Goal: Ask a question

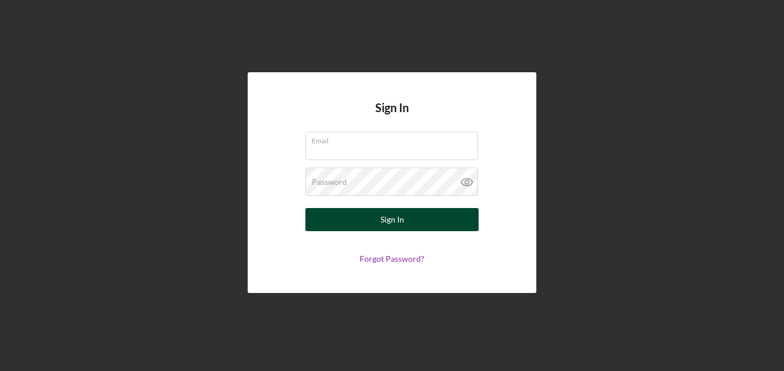
type input "[EMAIL_ADDRESS][DOMAIN_NAME]"
click at [429, 217] on button "Sign In" at bounding box center [392, 219] width 173 height 23
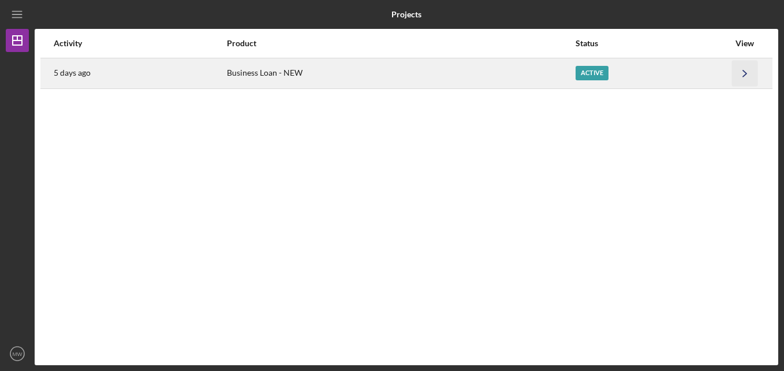
click at [753, 70] on icon "Icon/Navigate" at bounding box center [745, 73] width 26 height 26
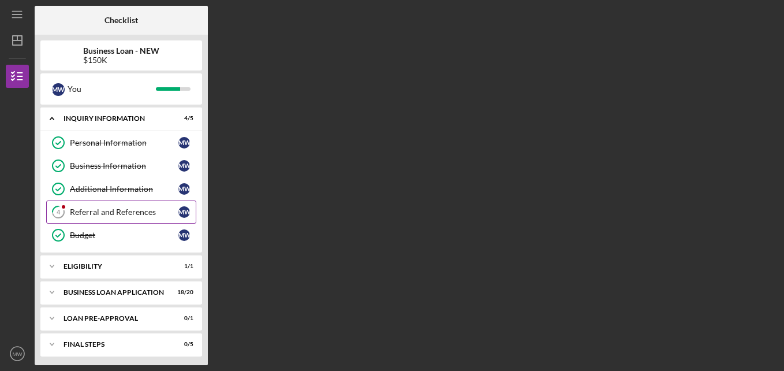
click at [113, 209] on div "Referral and References" at bounding box center [124, 211] width 109 height 9
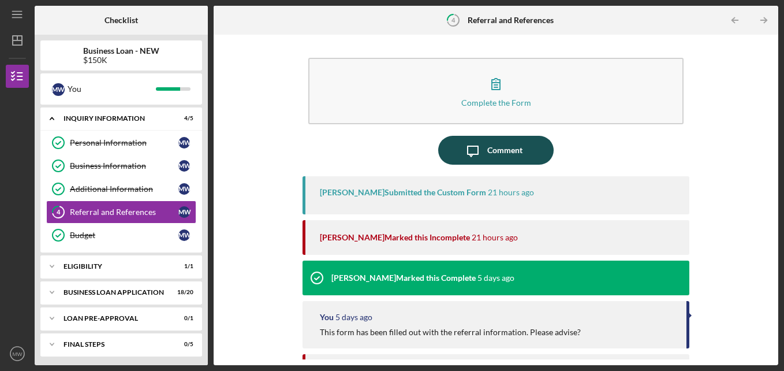
click at [492, 147] on div "Comment" at bounding box center [505, 150] width 35 height 29
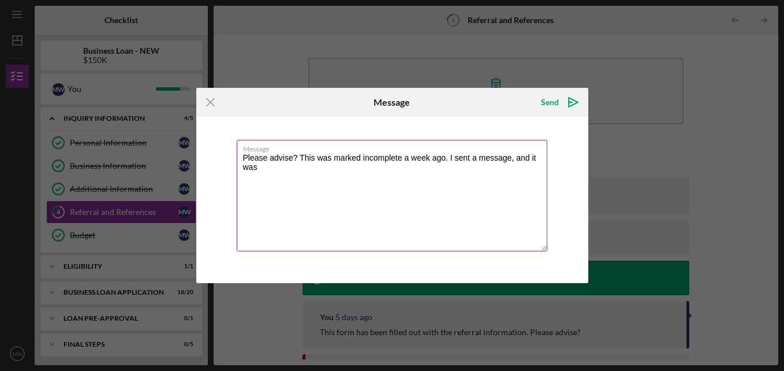
click at [455, 159] on textarea "Please advise? This was marked incomplete a week ago. I sent a message, and it …" at bounding box center [392, 195] width 311 height 111
drag, startPoint x: 448, startPoint y: 157, endPoint x: 555, endPoint y: 144, distance: 107.5
click at [544, 170] on textarea "Please advise? This was marked incomplete a week ago. I sent a message, and it …" at bounding box center [392, 195] width 311 height 111
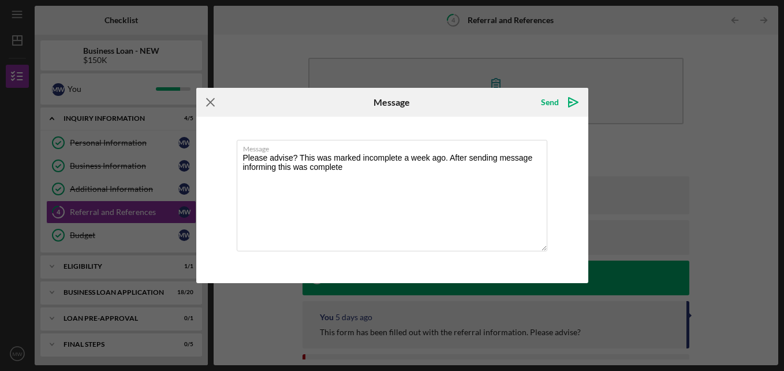
type textarea "Please advise? This was marked incomplete a week ago. After sending message inf…"
click at [204, 99] on icon "Icon/Menu Close" at bounding box center [210, 102] width 29 height 29
